Goal: Contribute content

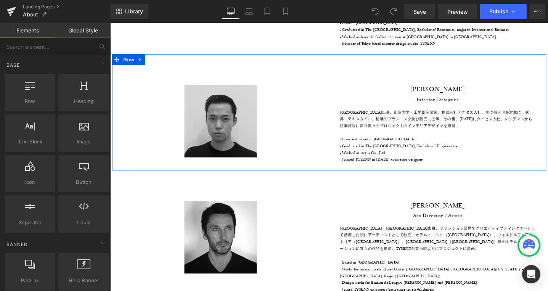
scroll to position [656, 0]
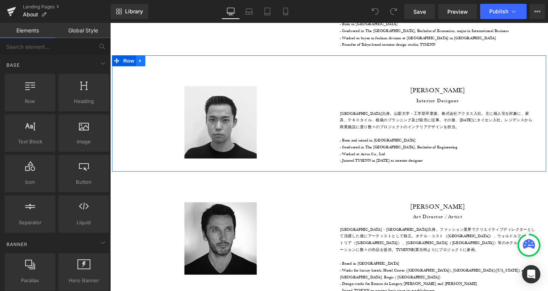
click at [144, 57] on link at bounding box center [142, 62] width 10 height 11
click at [159, 60] on icon at bounding box center [161, 62] width 5 height 5
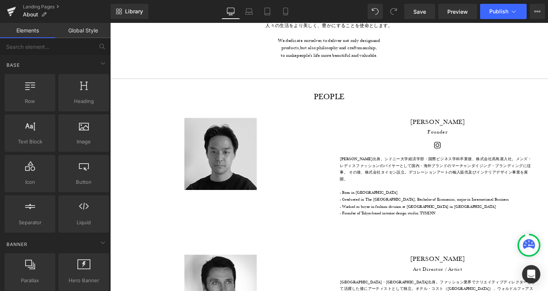
scroll to position [479, 0]
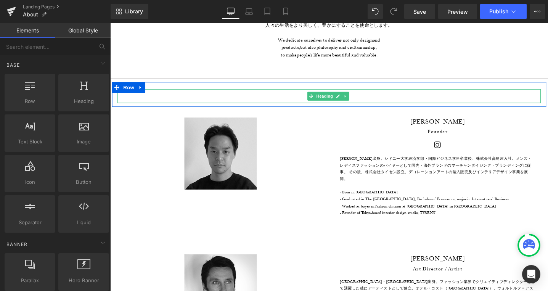
click at [386, 99] on h1 "PEOPLE" at bounding box center [341, 100] width 446 height 14
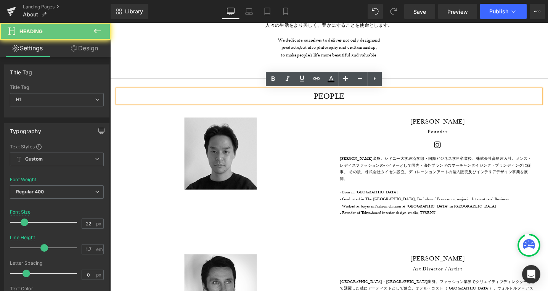
click at [384, 99] on h1 "PEOPLE" at bounding box center [341, 100] width 446 height 14
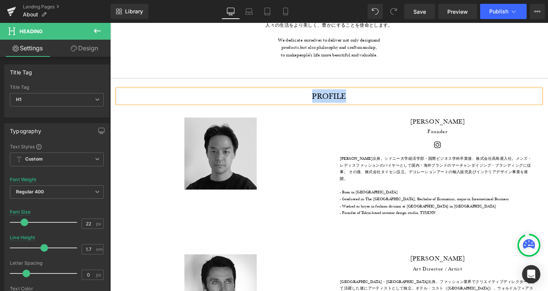
copy h1 "PROFILE"
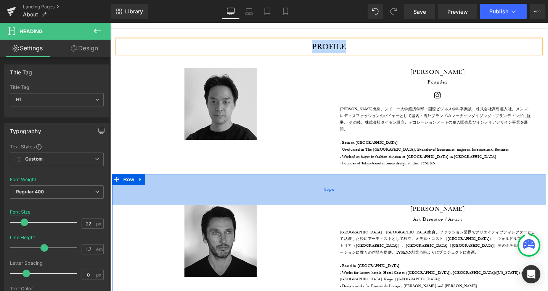
scroll to position [659, 0]
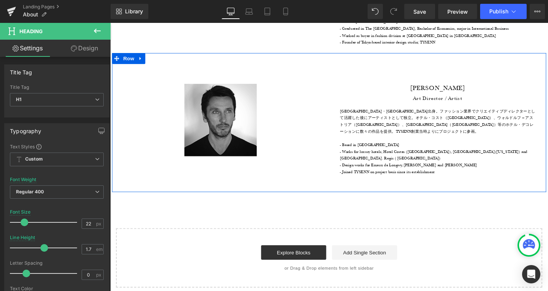
click at [359, 175] on div "Image [PERSON_NAME] Heading Row Art Director / Artist Heading Row [GEOGRAPHIC_D…" at bounding box center [341, 128] width 458 height 146
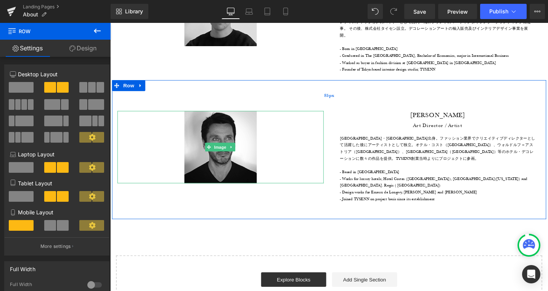
scroll to position [630, 0]
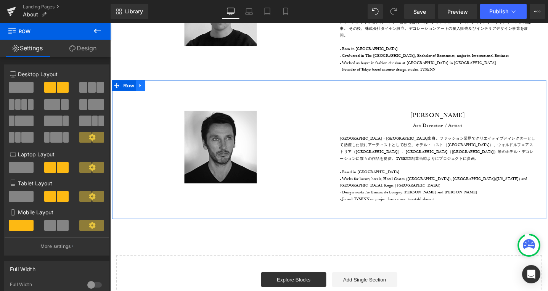
click at [143, 84] on link at bounding box center [142, 88] width 10 height 11
click at [159, 86] on icon at bounding box center [161, 88] width 5 height 5
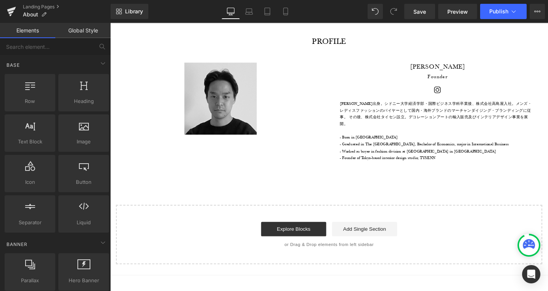
scroll to position [493, 0]
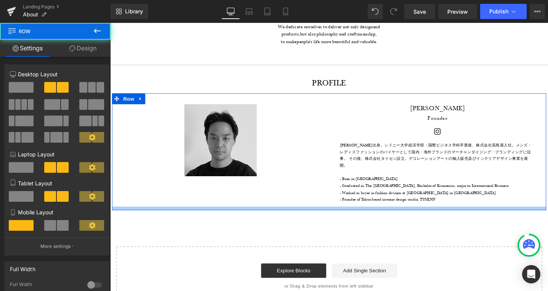
click at [361, 217] on div at bounding box center [341, 219] width 458 height 4
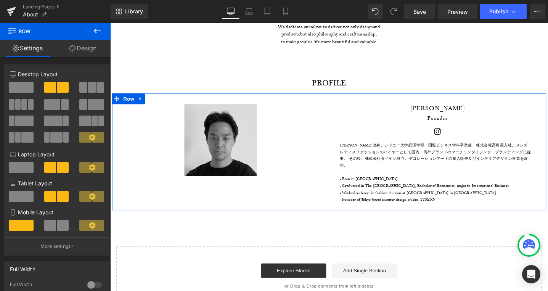
click at [95, 47] on link "Design" at bounding box center [82, 48] width 55 height 17
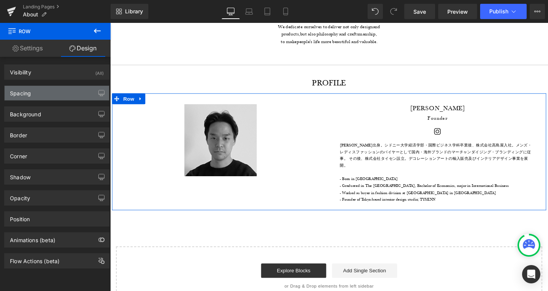
click at [42, 89] on div "Spacing" at bounding box center [57, 93] width 105 height 14
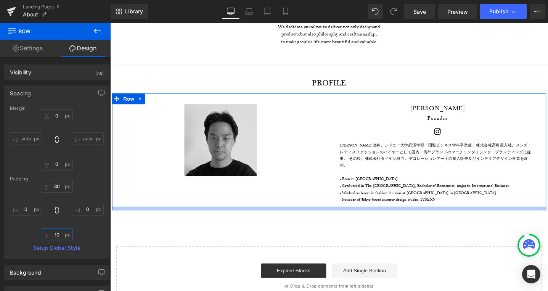
click at [54, 232] on input "10" at bounding box center [57, 234] width 32 height 13
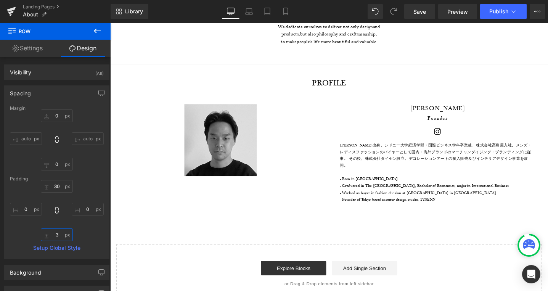
type input "35"
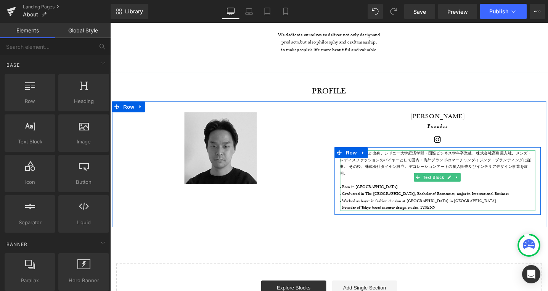
scroll to position [482, 0]
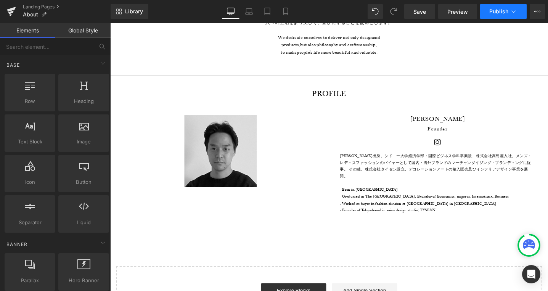
click at [508, 14] on button "Publish" at bounding box center [503, 11] width 47 height 15
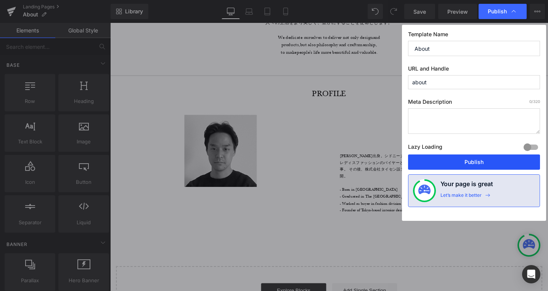
click at [431, 164] on button "Publish" at bounding box center [474, 161] width 132 height 15
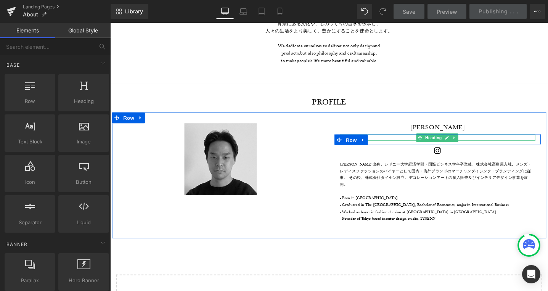
scroll to position [459, 0]
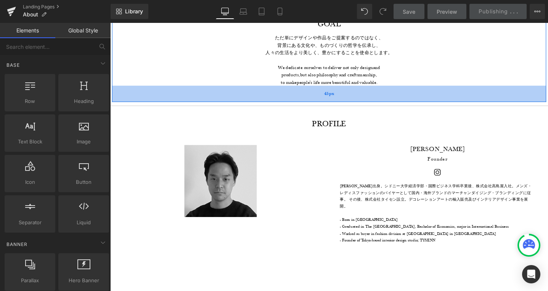
scroll to position [438, 0]
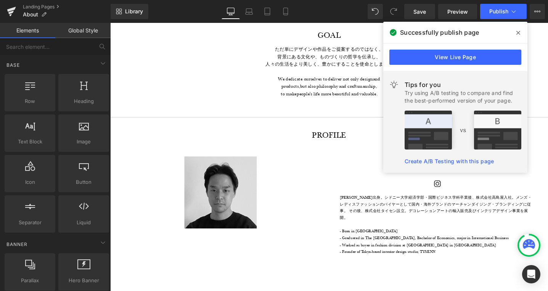
click at [520, 31] on icon at bounding box center [518, 33] width 4 height 6
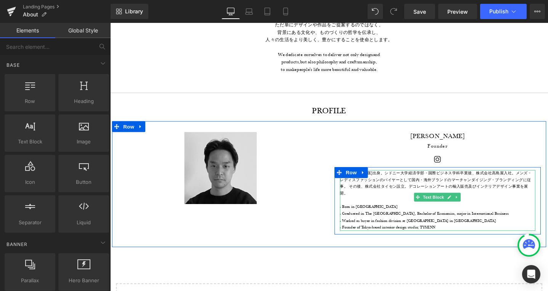
scroll to position [475, 0]
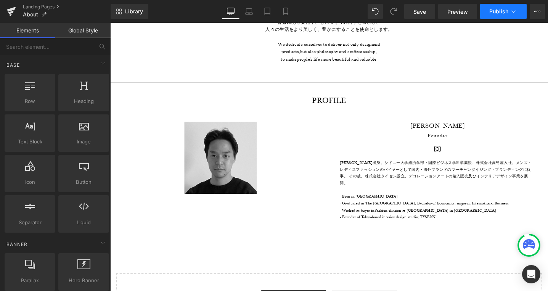
click at [492, 12] on span "Publish" at bounding box center [498, 11] width 19 height 6
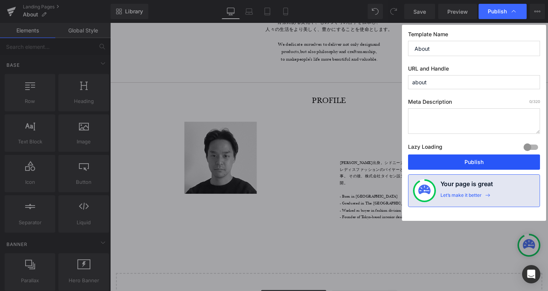
click at [444, 155] on button "Publish" at bounding box center [474, 161] width 132 height 15
